Goal: Task Accomplishment & Management: Manage account settings

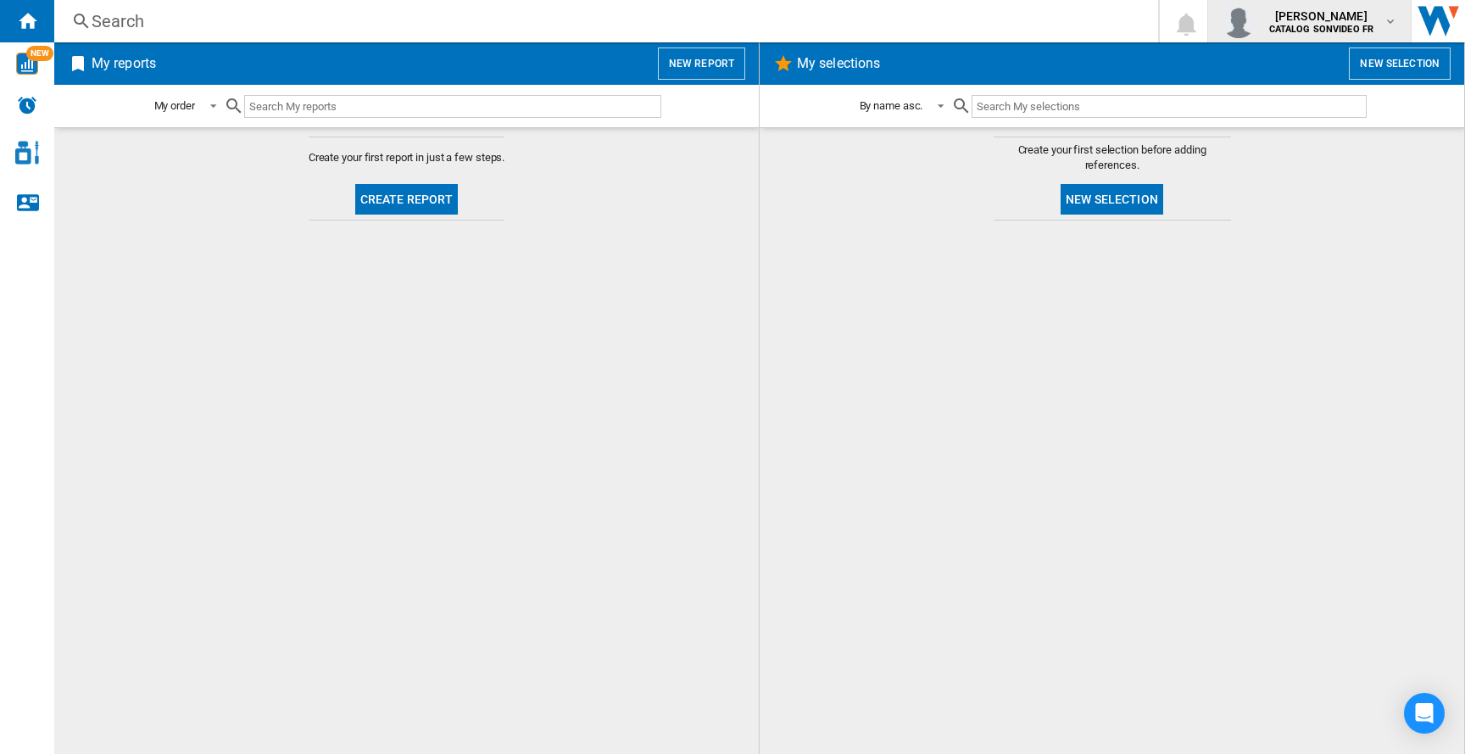
click at [1345, 9] on span "laurent mourer" at bounding box center [1321, 16] width 105 height 17
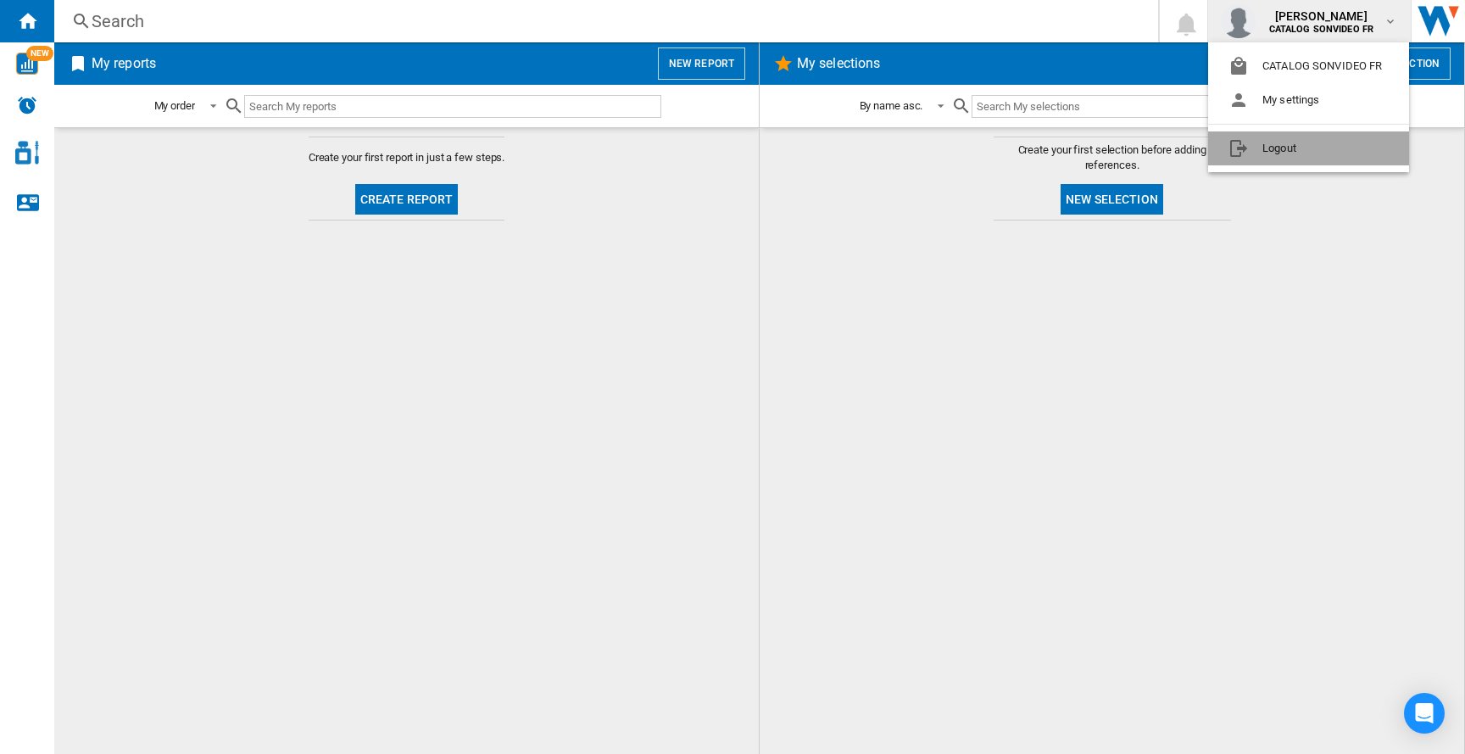
click at [1246, 142] on button "Logout" at bounding box center [1308, 148] width 201 height 34
